Goal: Transaction & Acquisition: Purchase product/service

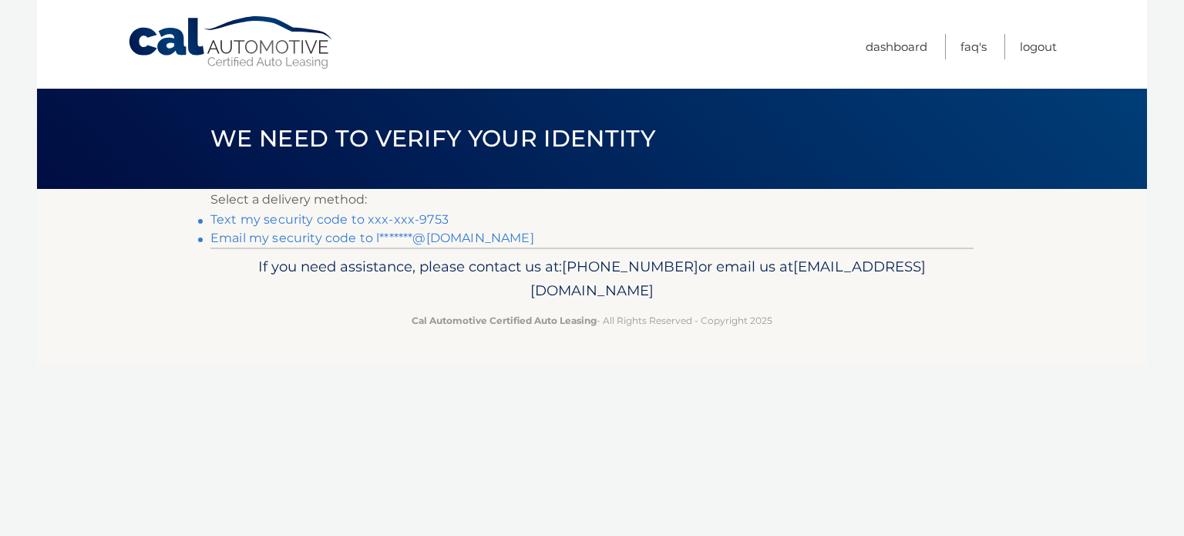
click at [411, 224] on link "Text my security code to xxx-xxx-9753" at bounding box center [329, 219] width 238 height 15
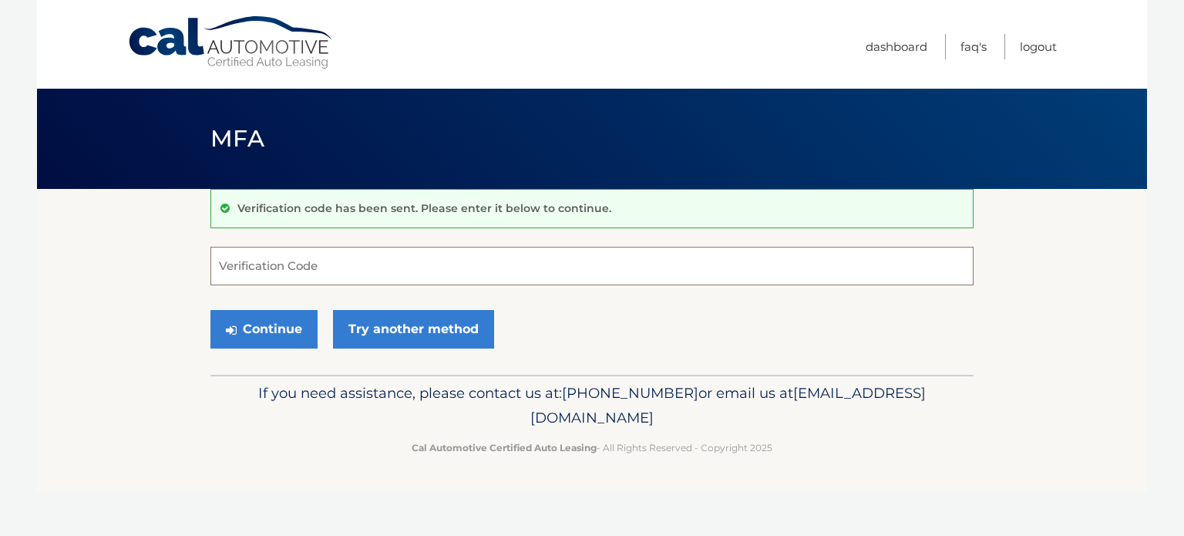
click at [373, 251] on input "Verification Code" at bounding box center [591, 266] width 763 height 39
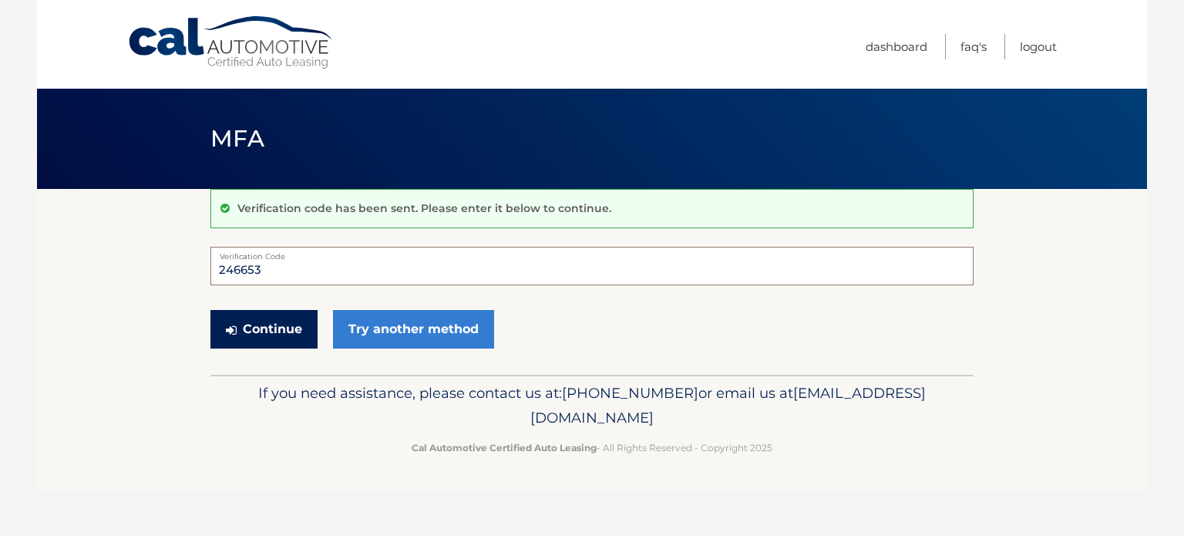
type input "246653"
click at [271, 331] on button "Continue" at bounding box center [263, 329] width 107 height 39
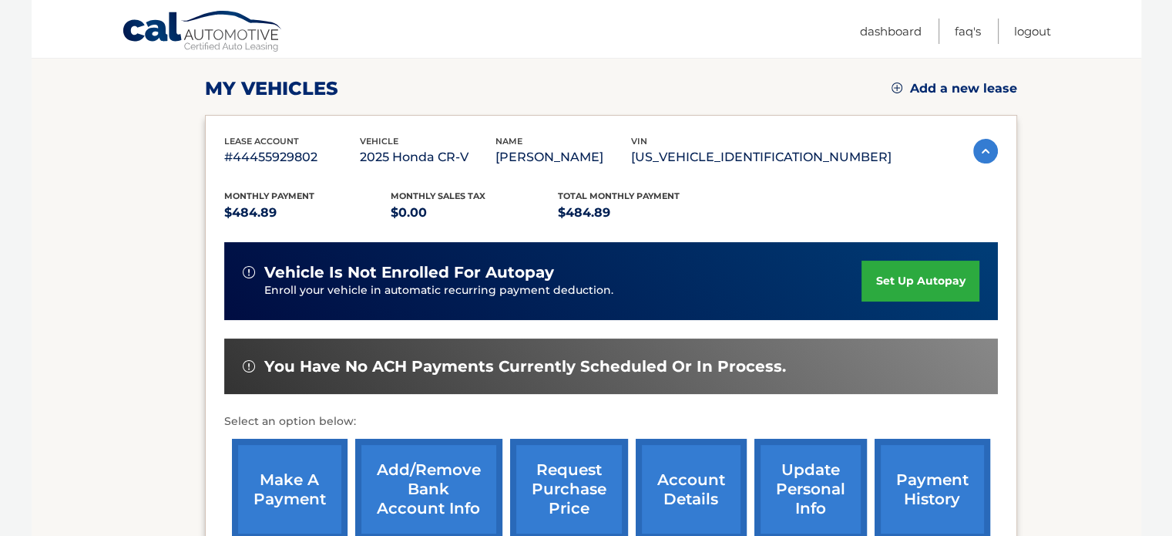
scroll to position [173, 0]
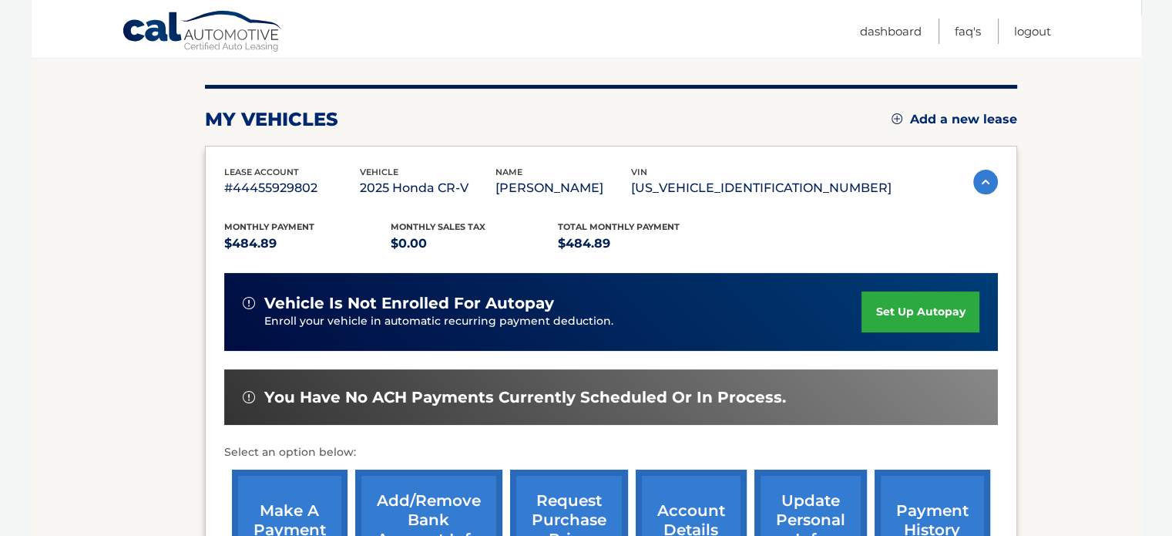
click at [684, 513] on link "account details" at bounding box center [691, 519] width 111 height 101
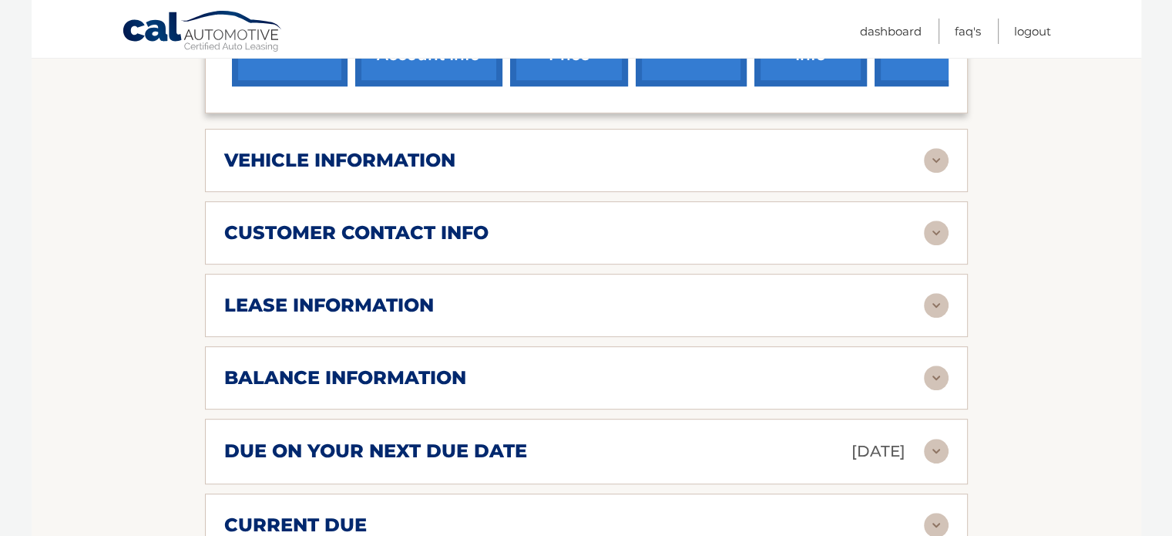
scroll to position [709, 0]
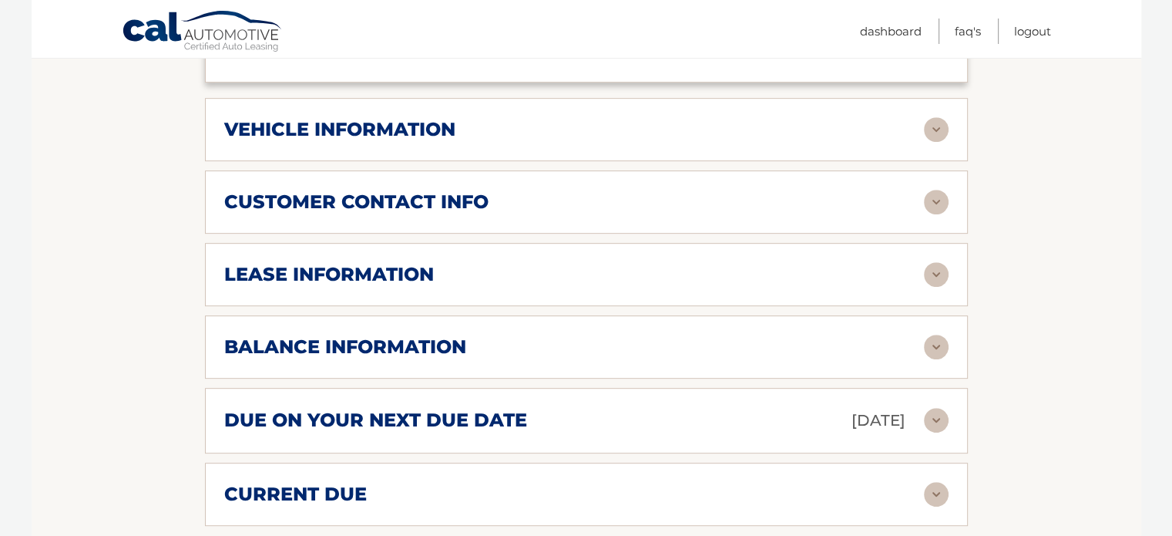
click at [935, 341] on img at bounding box center [936, 347] width 25 height 25
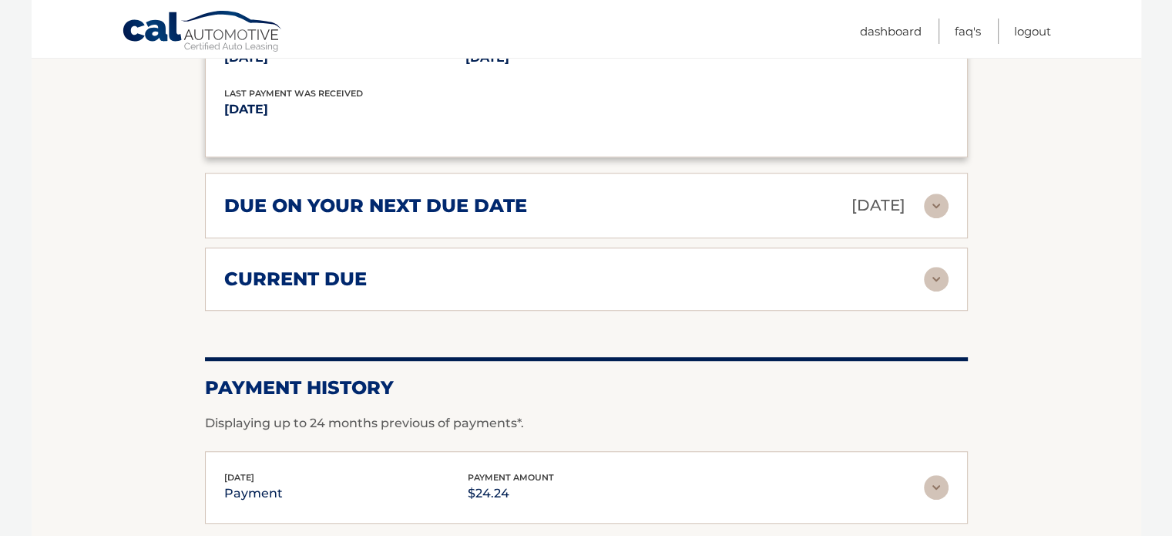
scroll to position [1141, 0]
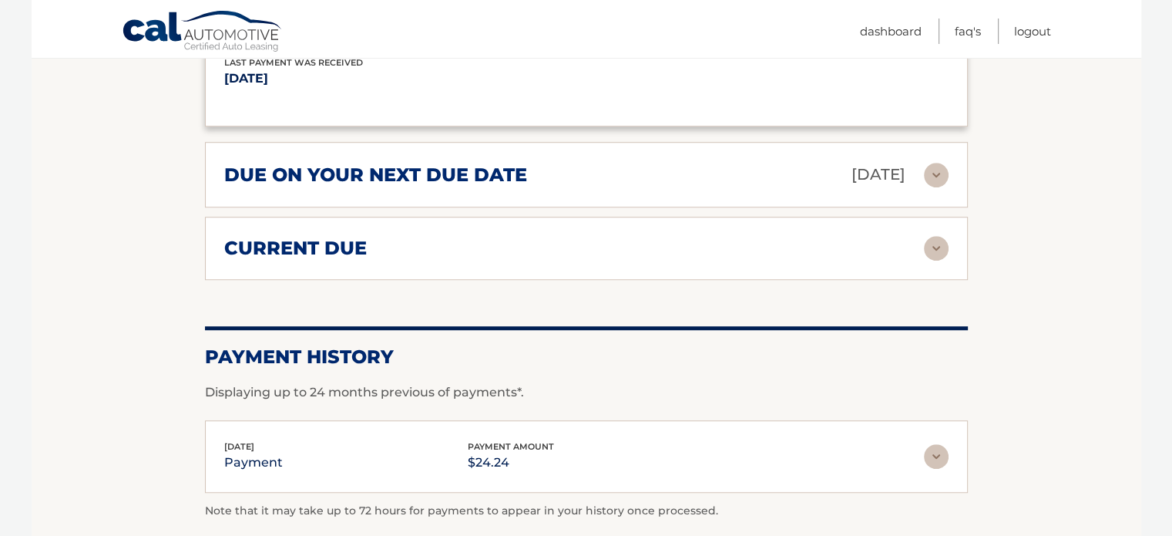
click at [941, 241] on img at bounding box center [936, 248] width 25 height 25
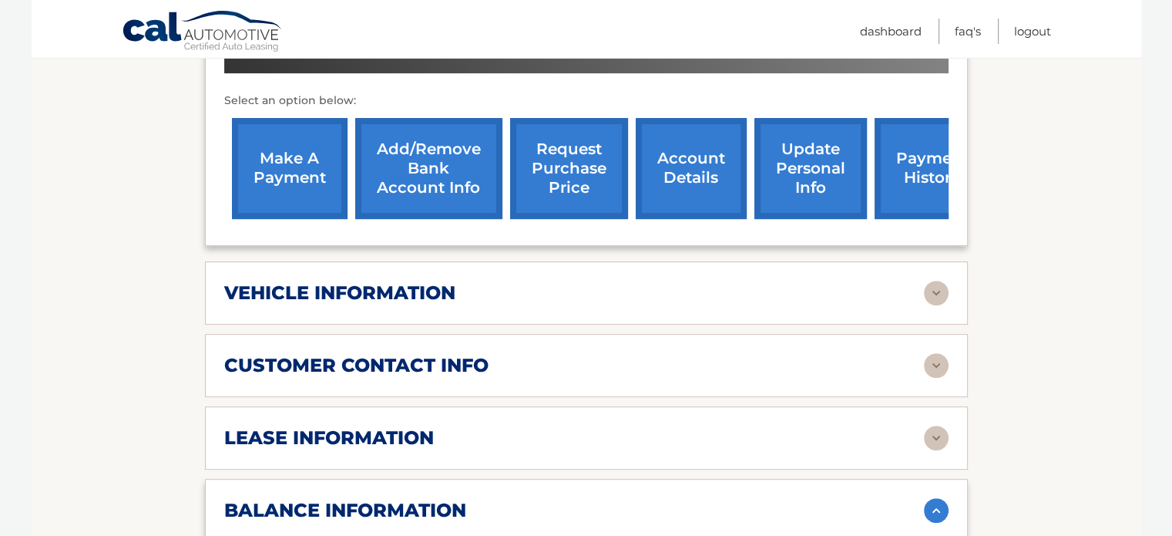
scroll to position [515, 0]
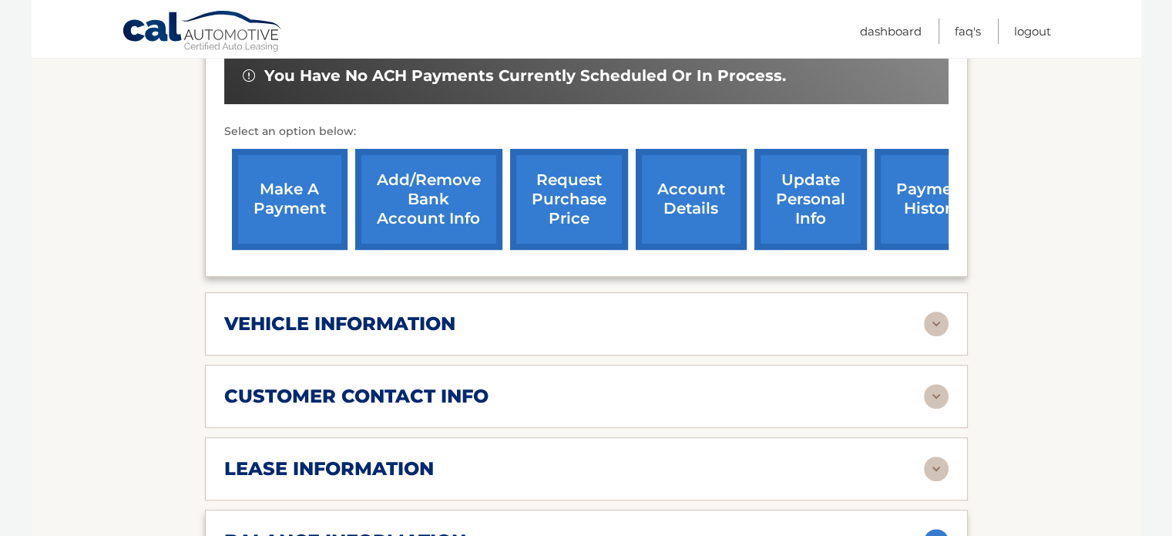
click at [306, 204] on link "make a payment" at bounding box center [290, 199] width 116 height 101
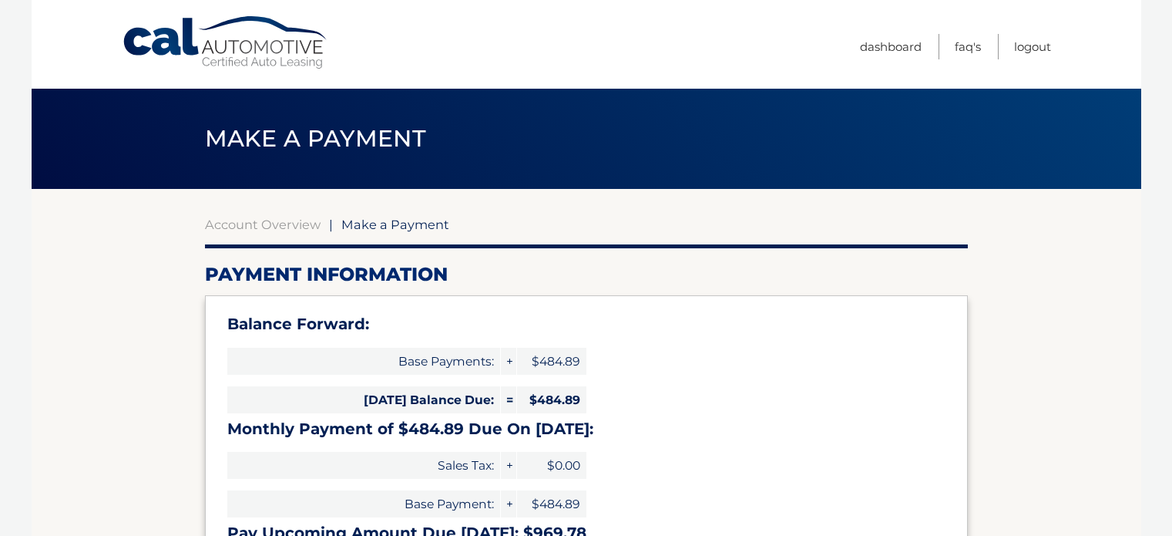
select select "ZmQ2YjJmMTQtZjA0ZC00OTkzLTkzYTktMzU0ZjI4NWRmNzYx"
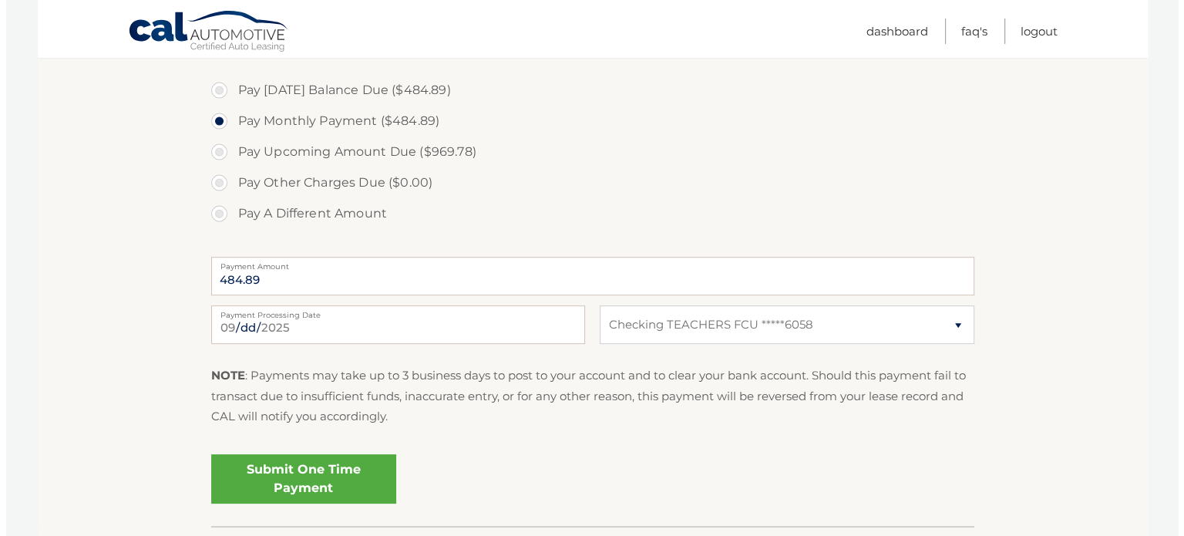
scroll to position [555, 0]
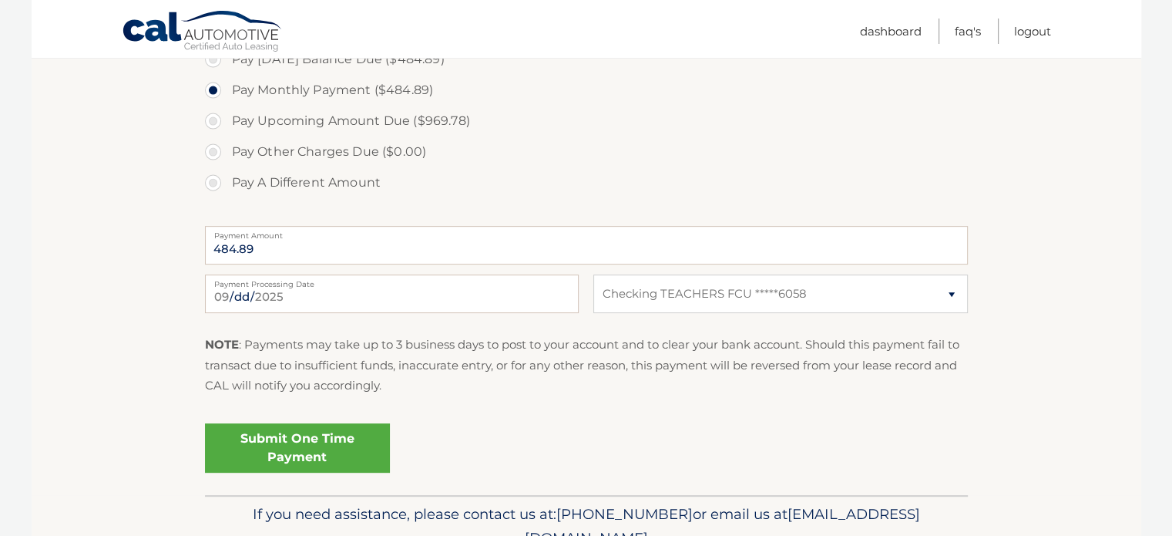
click at [298, 445] on link "Submit One Time Payment" at bounding box center [297, 447] width 185 height 49
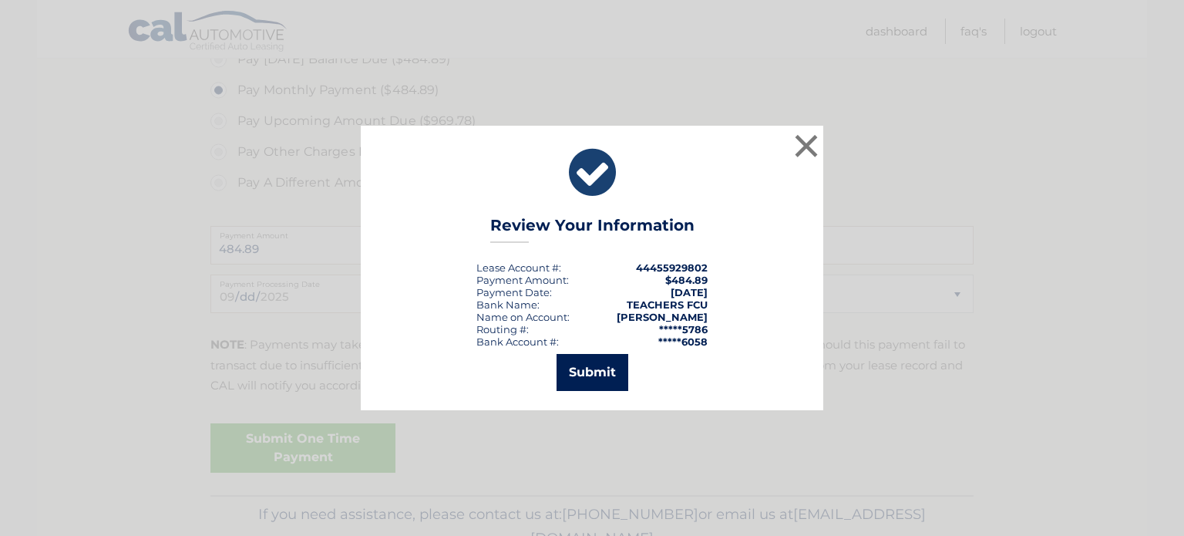
click at [586, 375] on button "Submit" at bounding box center [593, 372] width 72 height 37
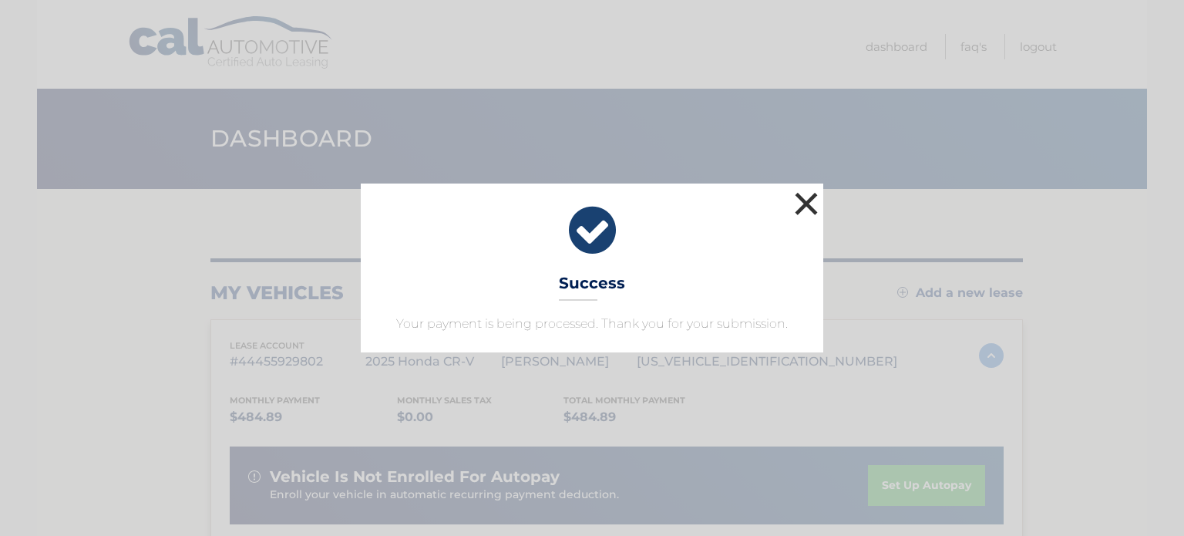
click at [802, 203] on button "×" at bounding box center [806, 203] width 31 height 31
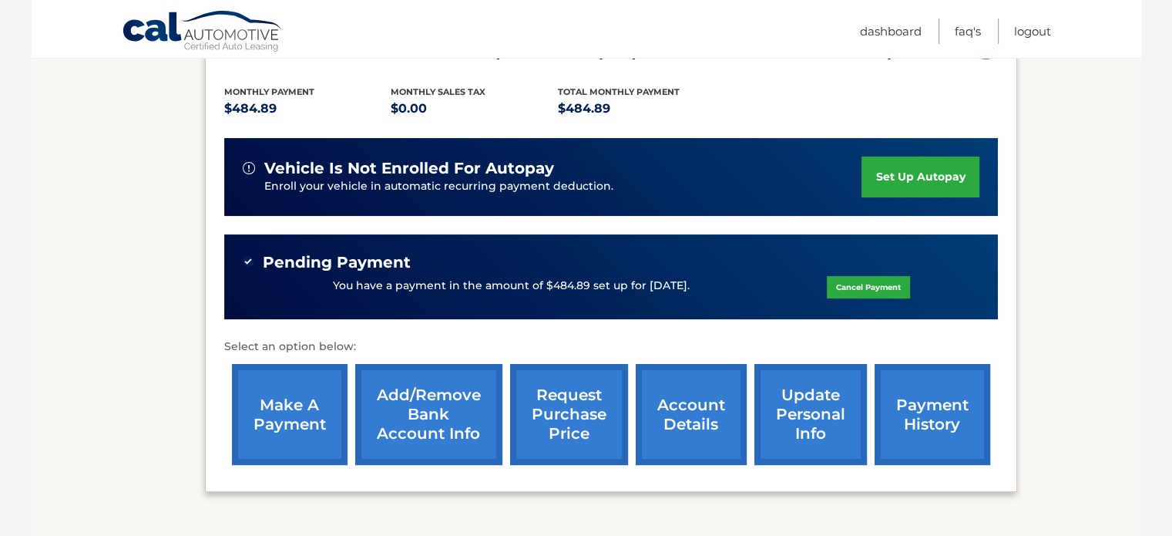
scroll to position [339, 0]
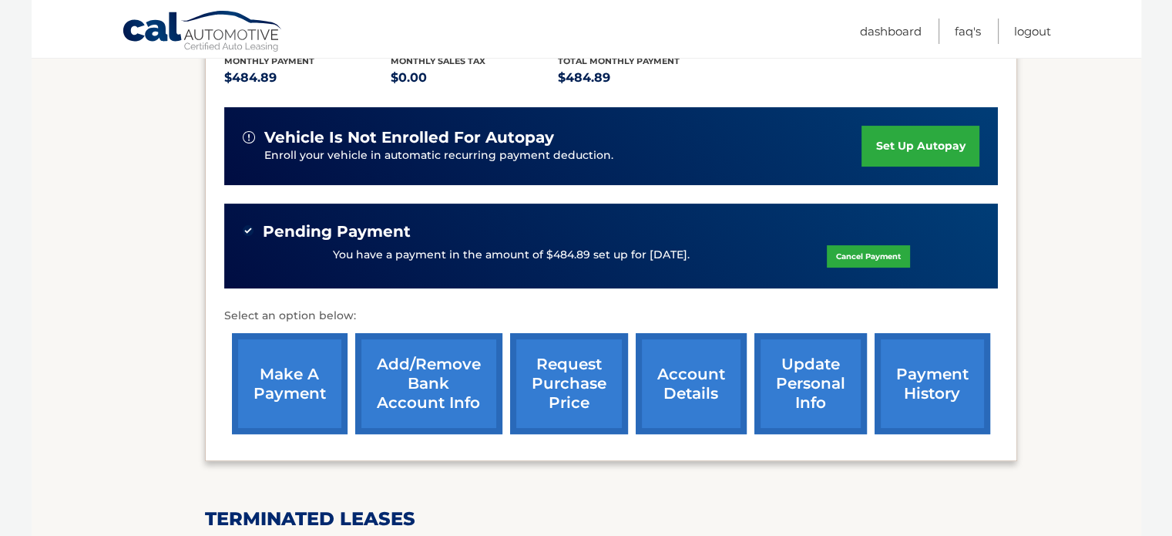
click at [240, 390] on link "make a payment" at bounding box center [290, 383] width 116 height 101
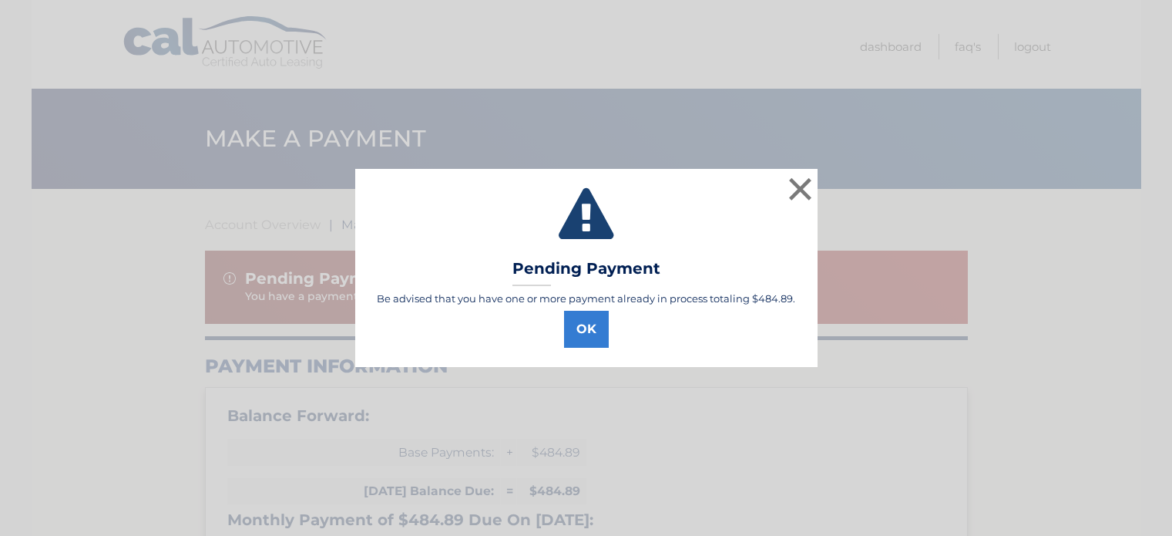
select select "ZmQ2YjJmMTQtZjA0ZC00OTkzLTkzYTktMzU0ZjI4NWRmNzYx"
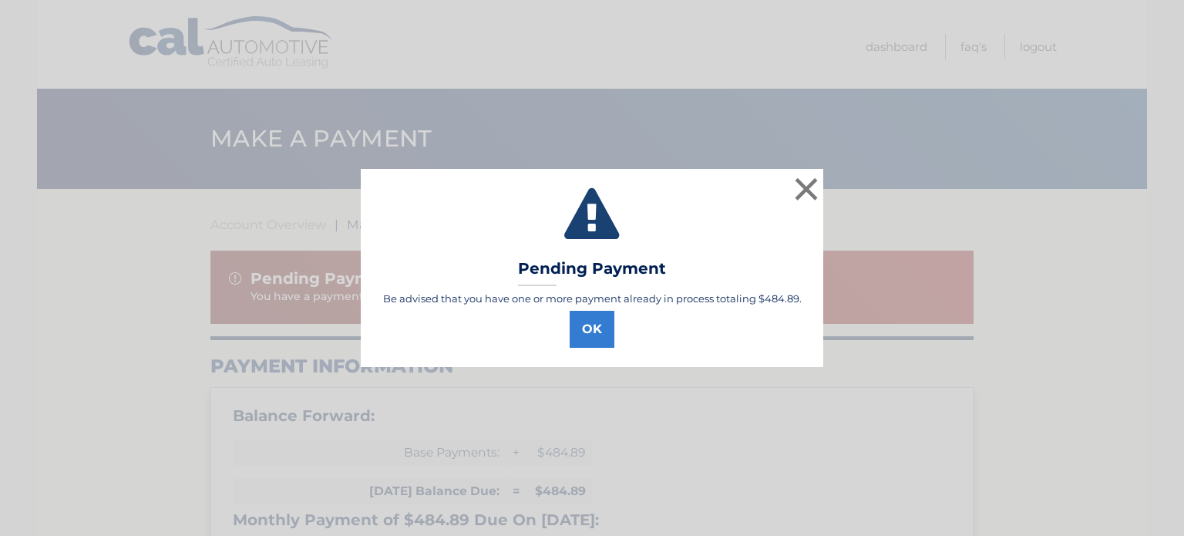
click at [620, 320] on div "OK" at bounding box center [592, 325] width 424 height 43
click at [598, 330] on button "OK" at bounding box center [592, 329] width 45 height 37
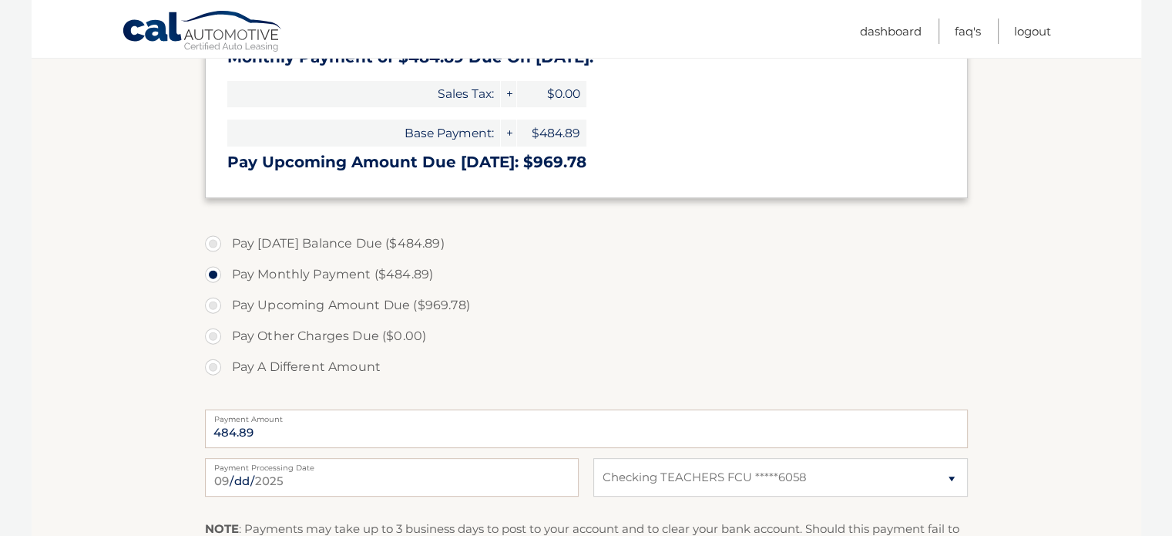
scroll to position [493, 0]
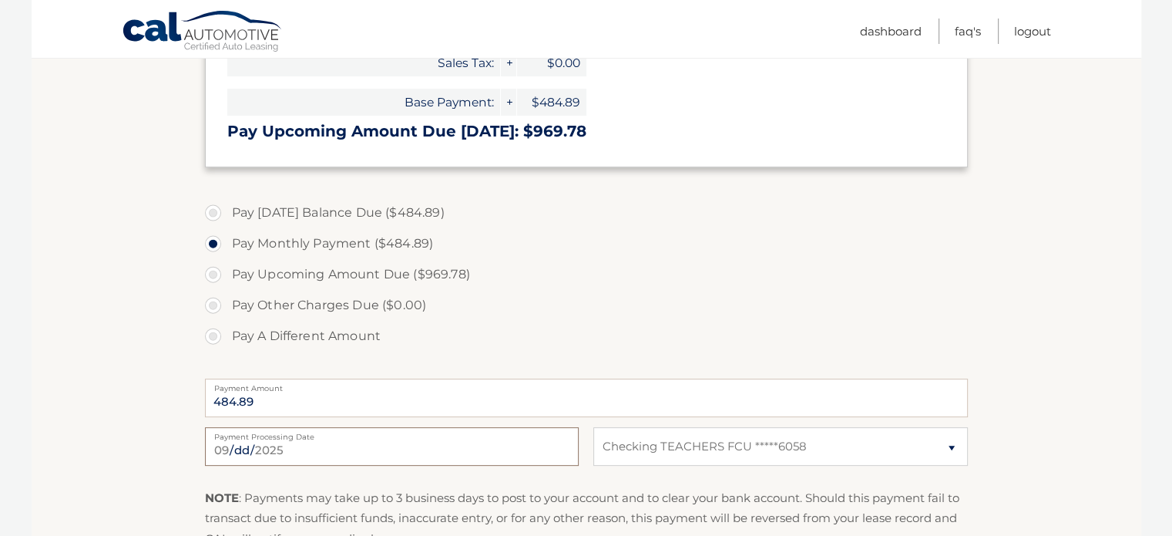
click at [489, 445] on input "[DATE]" at bounding box center [392, 446] width 374 height 39
click at [662, 266] on label "Pay Upcoming Amount Due ($969.78)" at bounding box center [586, 274] width 763 height 31
click at [227, 266] on input "Pay Upcoming Amount Due ($969.78)" at bounding box center [218, 271] width 15 height 25
radio input "true"
type input "969.78"
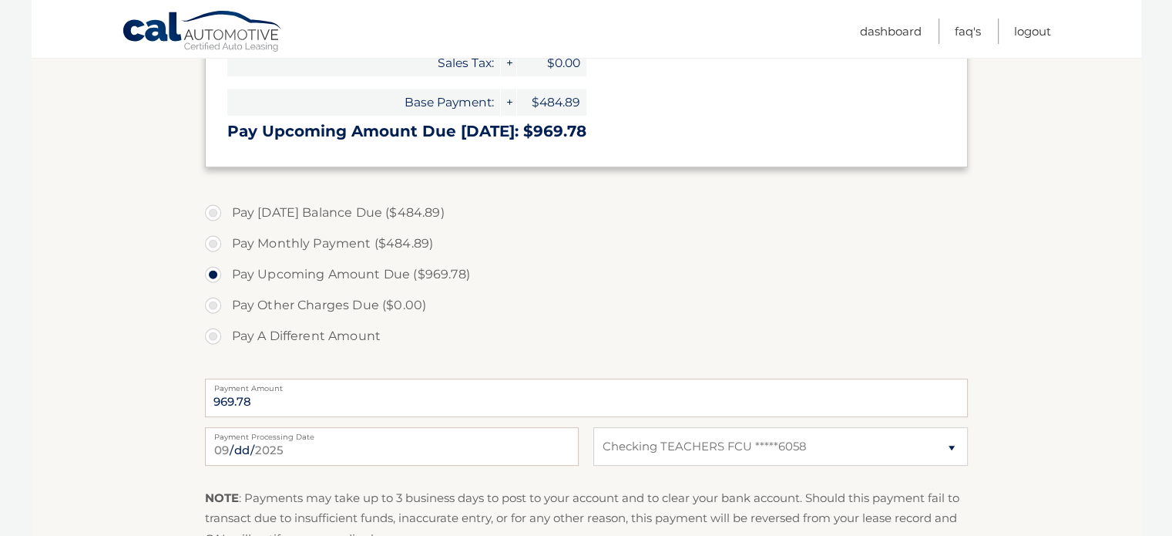
click at [299, 252] on label "Pay Monthly Payment ($484.89)" at bounding box center [586, 243] width 763 height 31
click at [227, 252] on input "Pay Monthly Payment ($484.89)" at bounding box center [218, 240] width 15 height 25
radio input "true"
type input "484.89"
click at [322, 446] on input "[DATE]" at bounding box center [392, 446] width 374 height 39
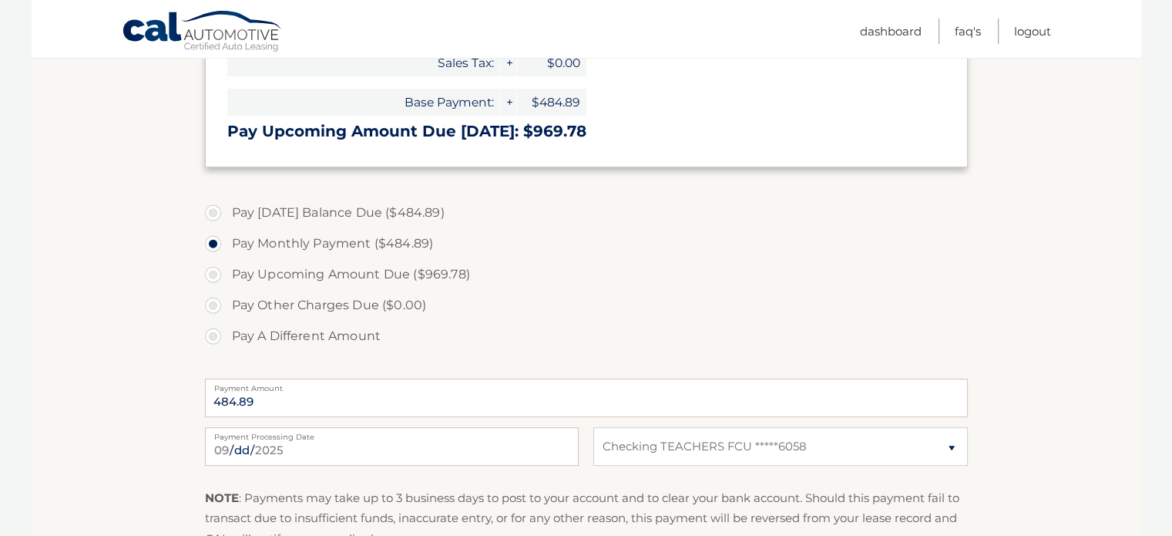
click at [577, 267] on label "Pay Upcoming Amount Due ($969.78)" at bounding box center [586, 274] width 763 height 31
click at [227, 267] on input "Pay Upcoming Amount Due ($969.78)" at bounding box center [218, 271] width 15 height 25
radio input "true"
type input "969.78"
click at [369, 306] on label "Pay Other Charges Due ($0.00)" at bounding box center [586, 305] width 763 height 31
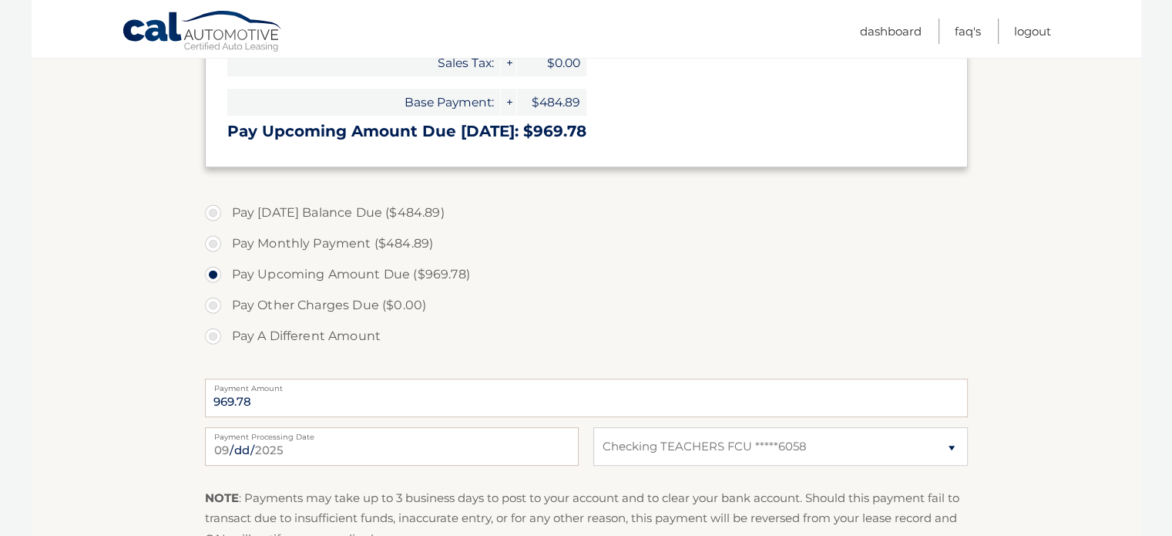
click at [369, 306] on label "Pay Other Charges Due ($0.00)" at bounding box center [586, 305] width 763 height 31
click at [345, 335] on label "Pay A Different Amount" at bounding box center [586, 336] width 763 height 31
click at [227, 335] on input "Pay A Different Amount" at bounding box center [218, 333] width 15 height 25
radio input "true"
type input "484.89"
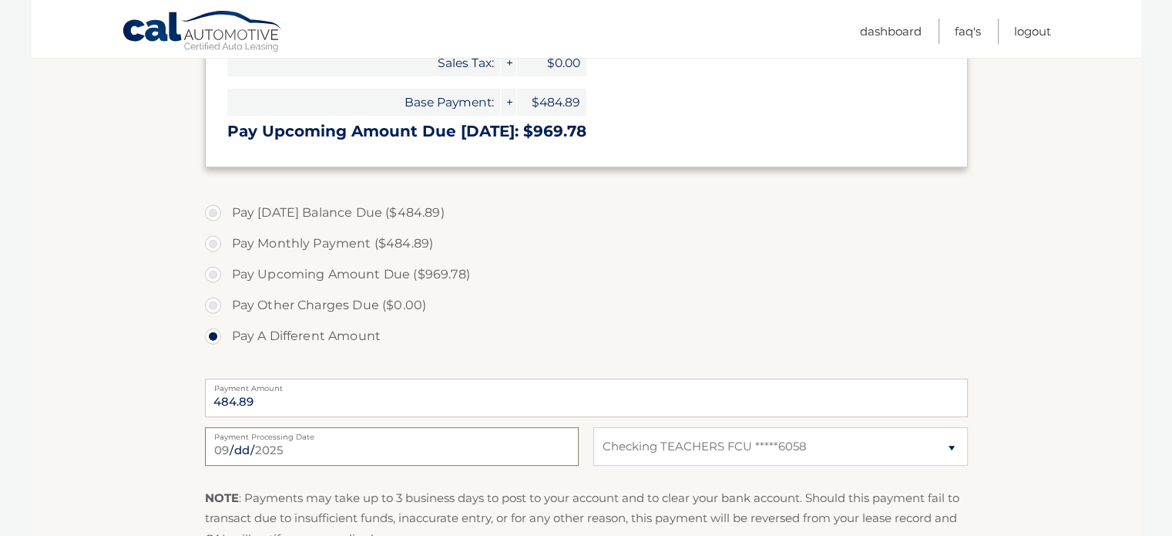
click at [328, 449] on input "[DATE]" at bounding box center [392, 446] width 374 height 39
click at [392, 454] on input "Payment Date" at bounding box center [392, 446] width 374 height 39
click at [630, 331] on label "Pay A Different Amount" at bounding box center [586, 336] width 763 height 31
click at [227, 331] on input "Pay A Different Amount" at bounding box center [218, 333] width 15 height 25
click at [1022, 33] on link "Logout" at bounding box center [1032, 30] width 37 height 25
